Goal: Information Seeking & Learning: Learn about a topic

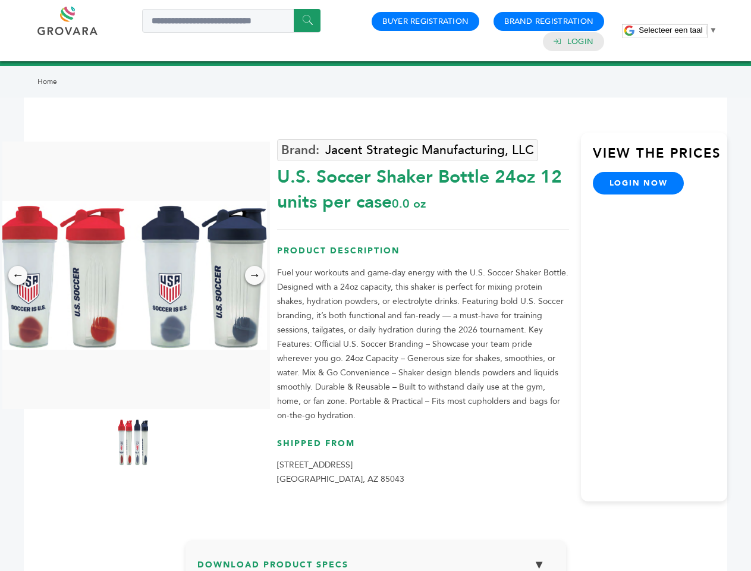
click at [678, 30] on span "Selecteer een taal" at bounding box center [671, 30] width 64 height 9
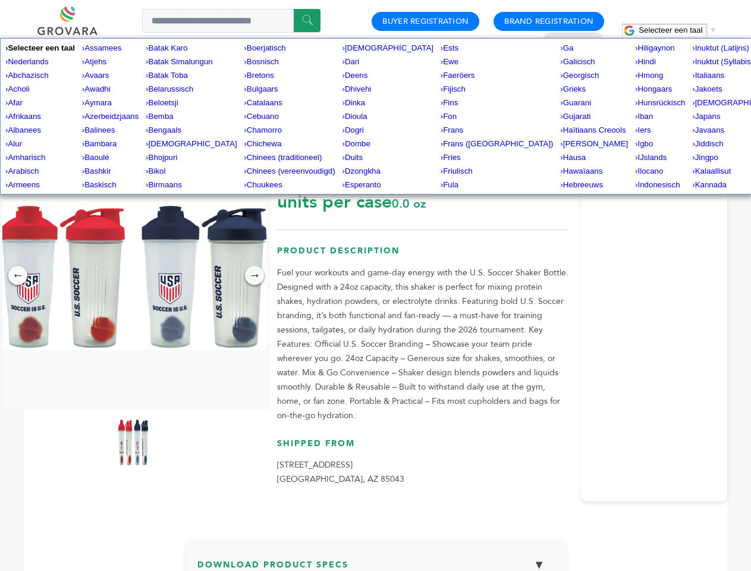
click at [133, 275] on img at bounding box center [133, 275] width 268 height 149
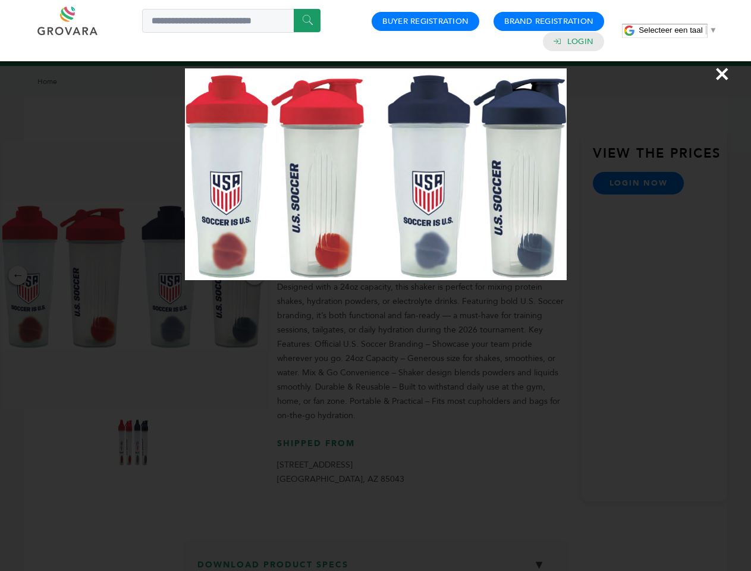
click at [18, 275] on div "×" at bounding box center [375, 285] width 751 height 571
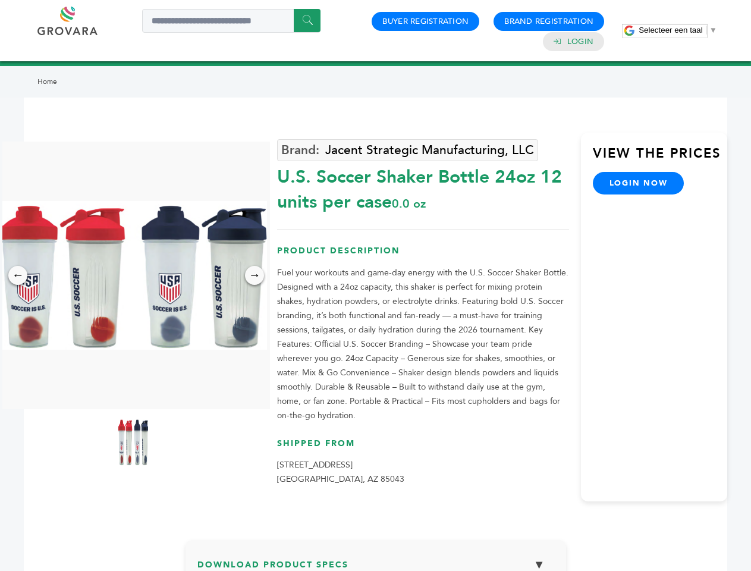
click at [255, 275] on div "→" at bounding box center [254, 275] width 19 height 19
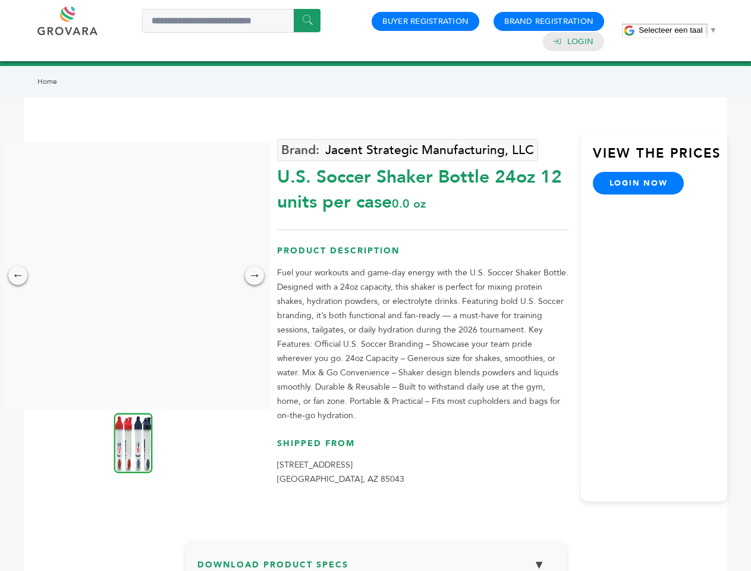
click at [133, 442] on img at bounding box center [133, 443] width 39 height 60
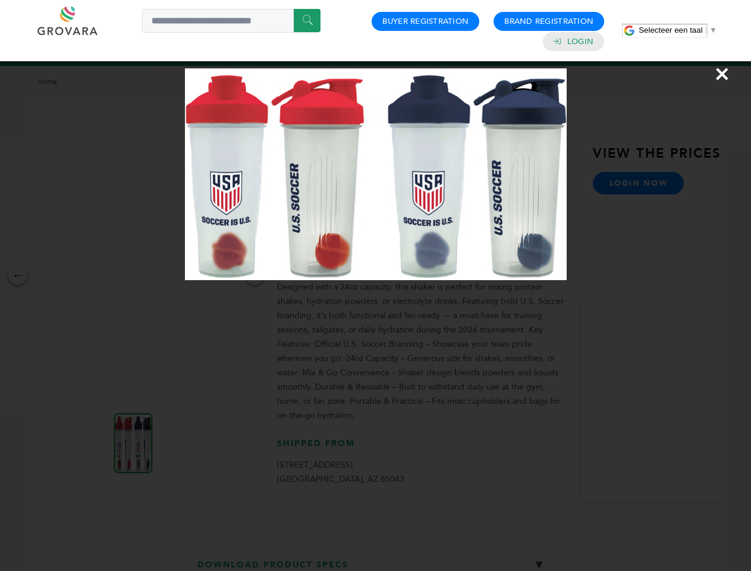
click at [376, 561] on div "×" at bounding box center [375, 285] width 751 height 571
